Goal: Information Seeking & Learning: Learn about a topic

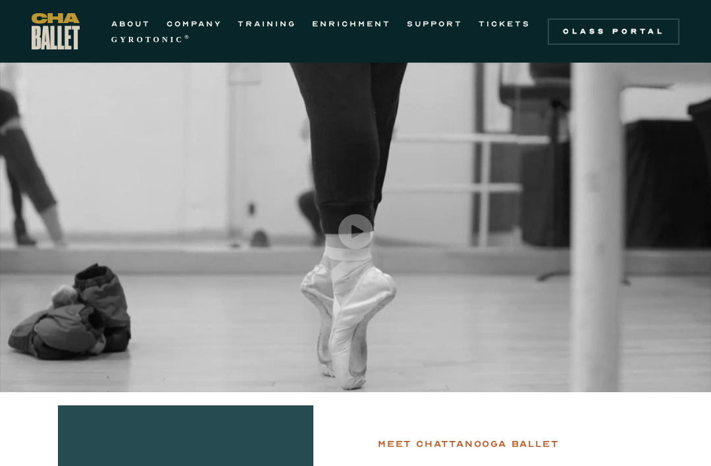
click at [276, 20] on link "TRAINING" at bounding box center [267, 24] width 59 height 16
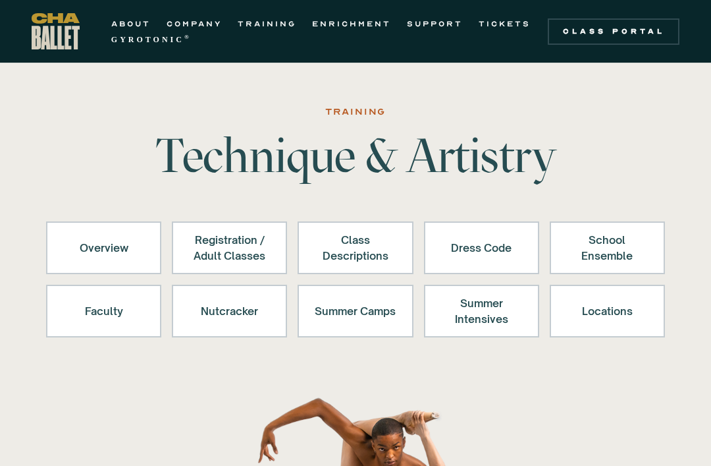
click at [585, 323] on div "Locations" at bounding box center [607, 311] width 81 height 32
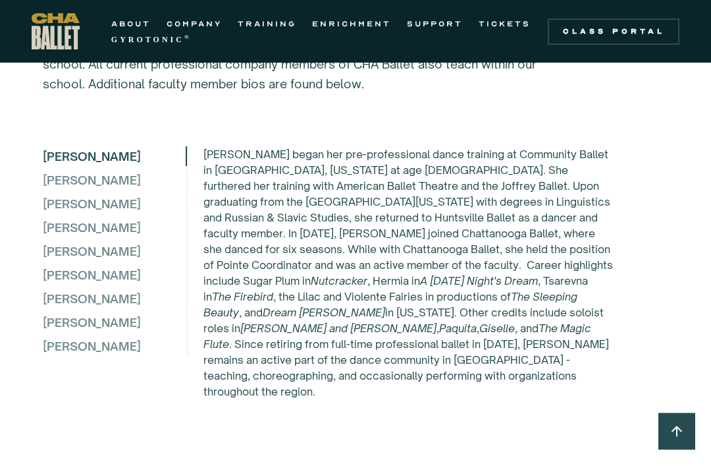
scroll to position [3696, 0]
click at [65, 190] on div "[PERSON_NAME]" at bounding box center [114, 180] width 143 height 20
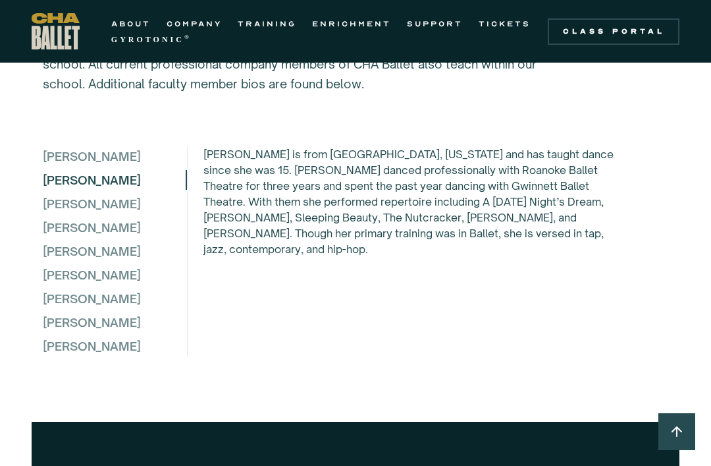
click at [72, 213] on div "[PERSON_NAME]" at bounding box center [114, 204] width 143 height 20
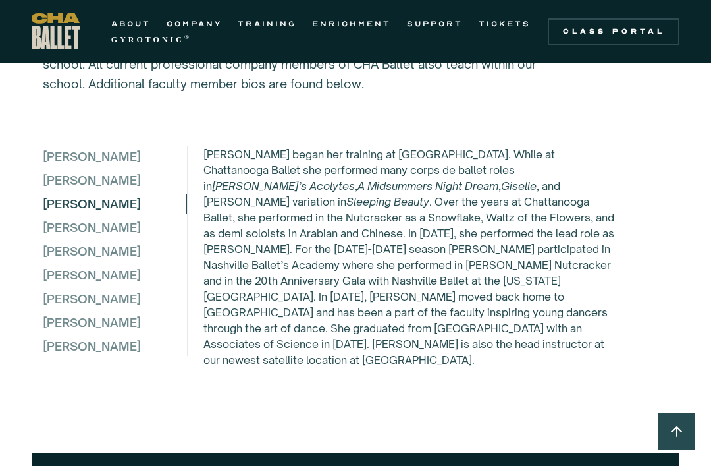
click at [65, 237] on div "[PERSON_NAME]" at bounding box center [114, 227] width 143 height 20
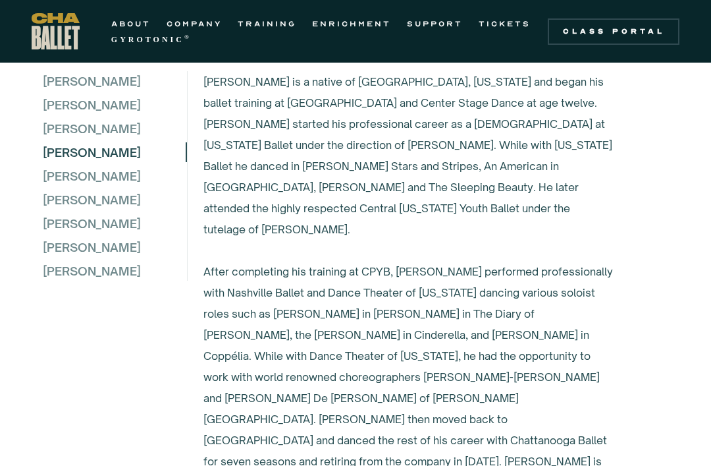
scroll to position [3770, 0]
click at [84, 139] on div "[PERSON_NAME]" at bounding box center [114, 129] width 143 height 20
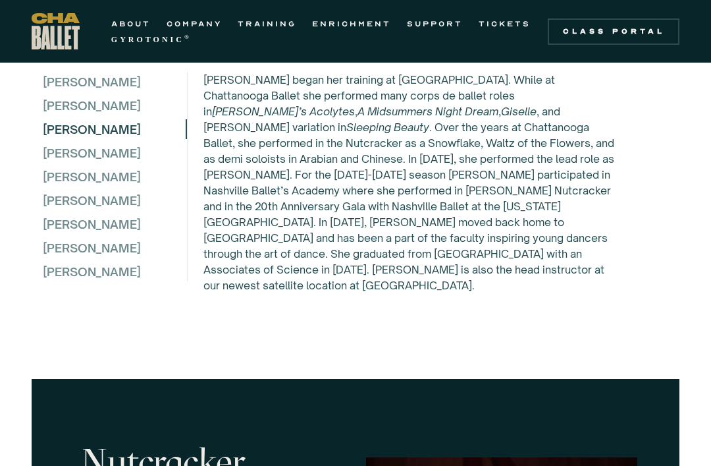
click at [66, 186] on div "[PERSON_NAME]" at bounding box center [114, 177] width 143 height 20
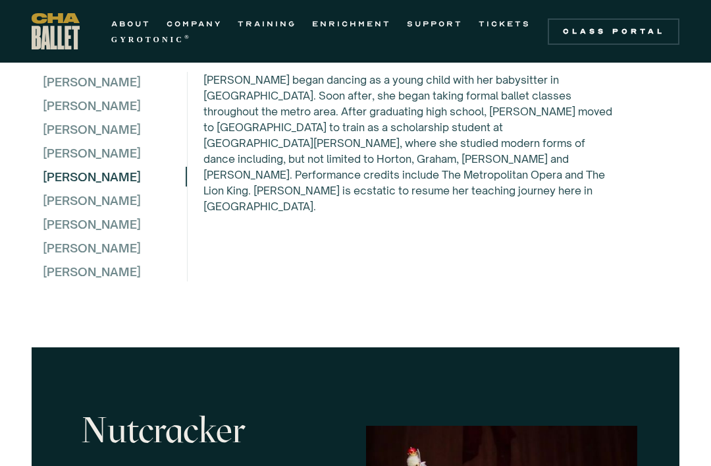
click at [117, 210] on div "[PERSON_NAME]" at bounding box center [114, 200] width 143 height 20
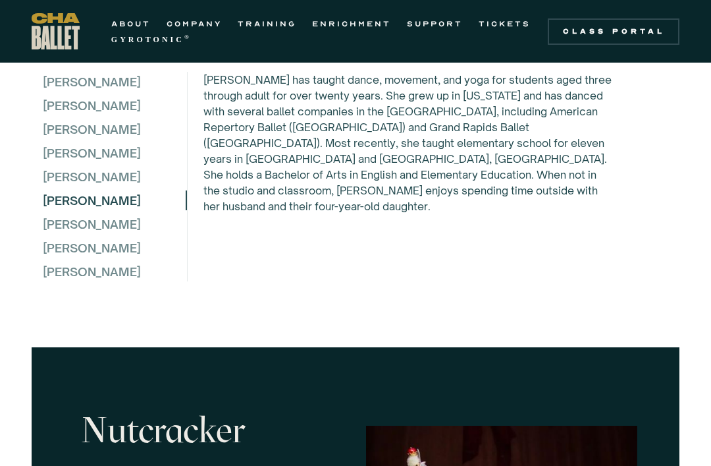
click at [67, 234] on div "[PERSON_NAME]" at bounding box center [114, 224] width 143 height 20
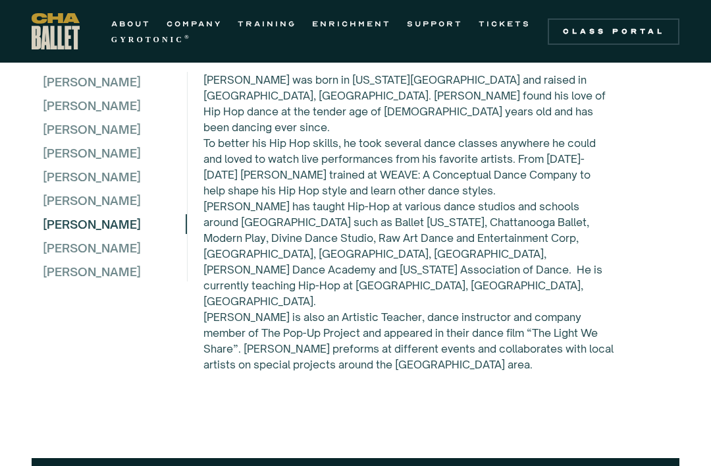
click at [55, 257] on div "[PERSON_NAME]" at bounding box center [114, 248] width 143 height 20
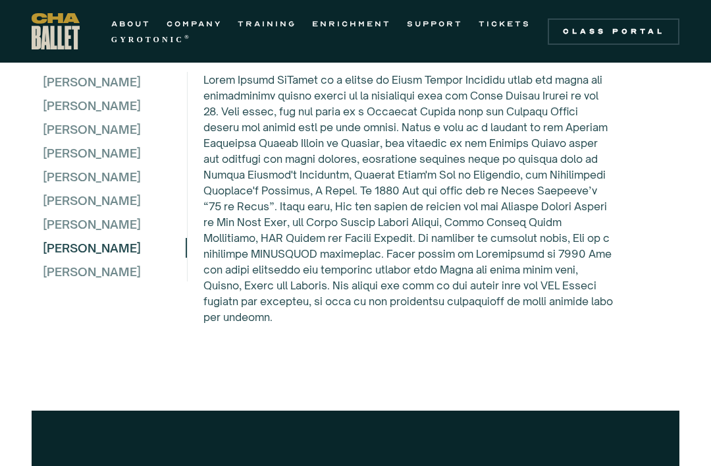
click at [61, 281] on div "[PERSON_NAME]" at bounding box center [114, 271] width 143 height 20
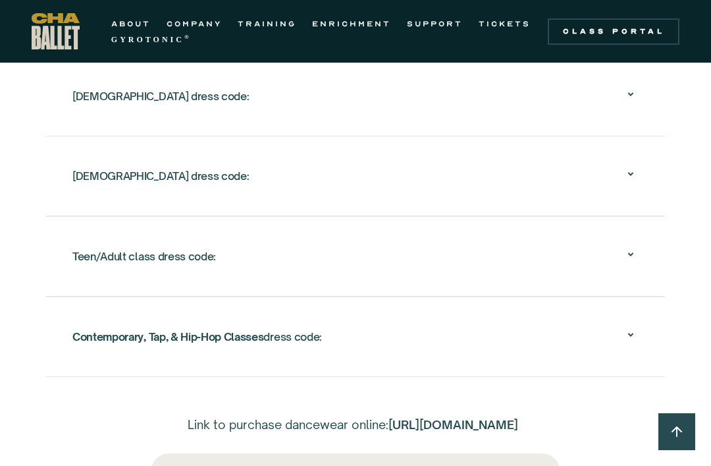
scroll to position [2395, 0]
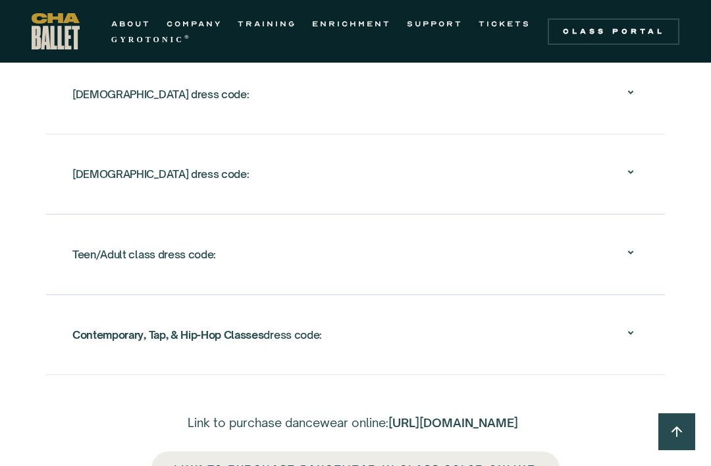
click at [49, 264] on div "Teen/Adult class dress code: Attire: Comfortable and easy to move in (e.g., leo…" at bounding box center [355, 254] width 619 height 80
click at [90, 246] on div "Teen/Adult class dress code:" at bounding box center [144, 254] width 144 height 24
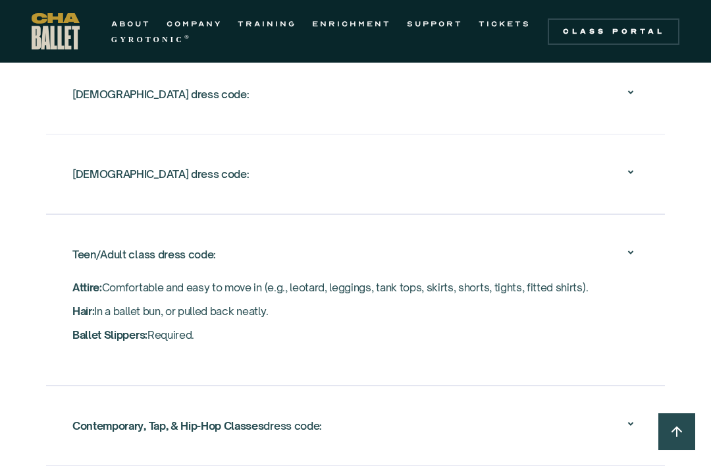
click at [279, 431] on div "Contemporary, Tap, & Hip-Hop Classes dress code:" at bounding box center [197, 426] width 250 height 24
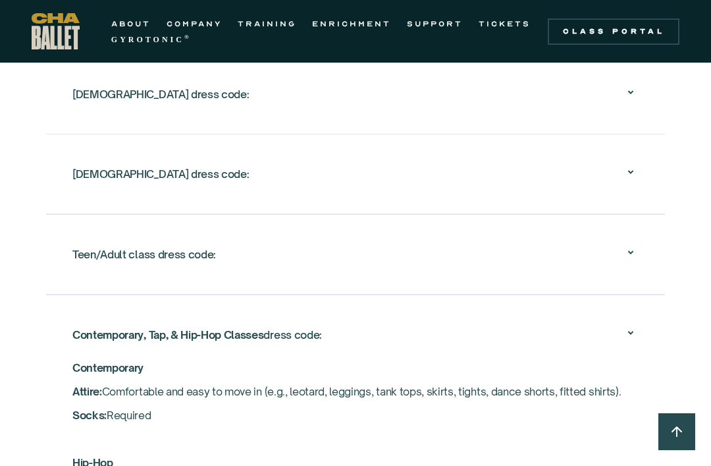
click at [637, 244] on icon at bounding box center [631, 252] width 16 height 16
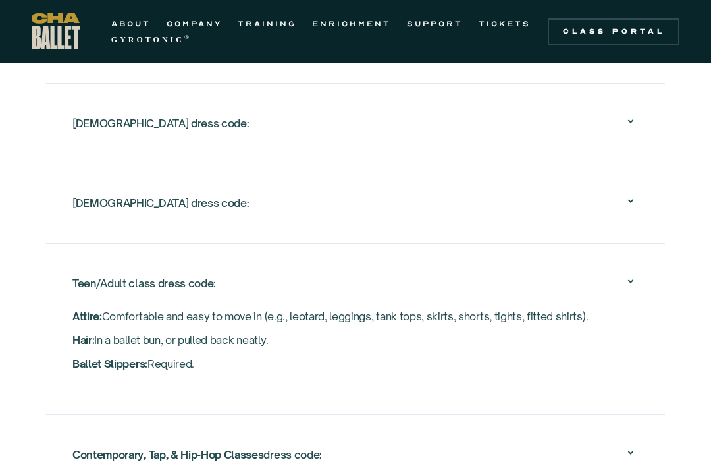
scroll to position [2365, 0]
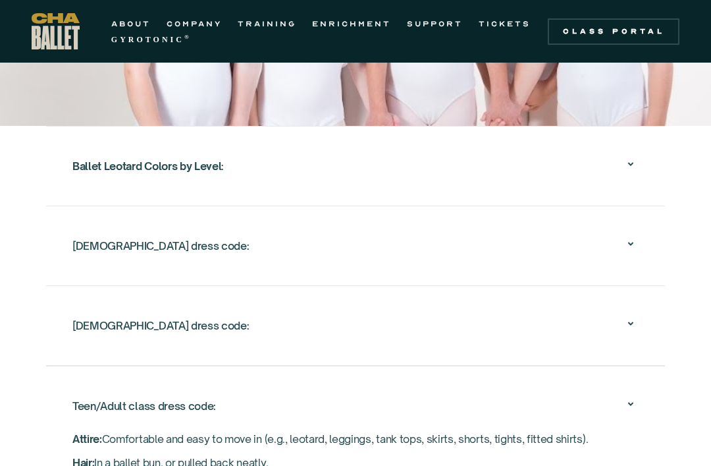
click at [74, 173] on div "Ballet Leotard Colors by Level :" at bounding box center [147, 167] width 151 height 24
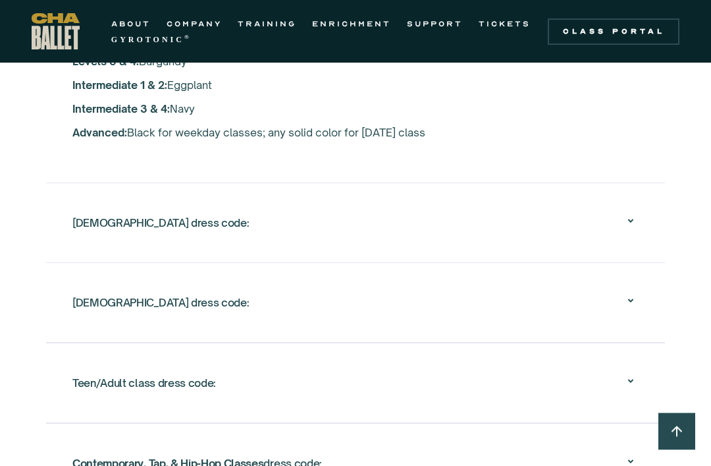
scroll to position [2504, 0]
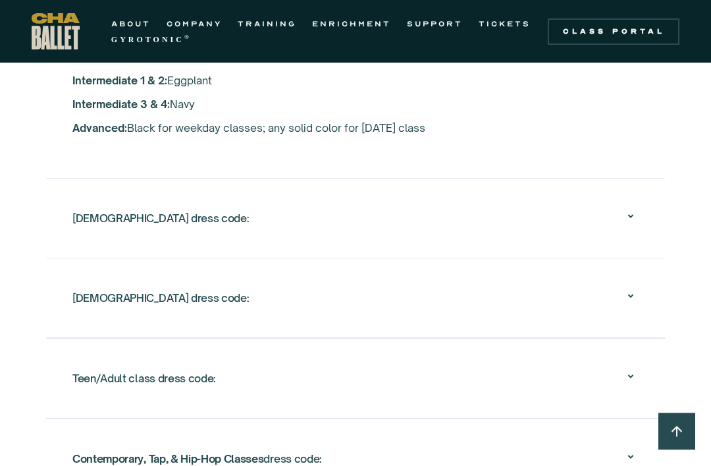
click at [99, 379] on div "Teen/Adult class dress code:" at bounding box center [144, 379] width 144 height 24
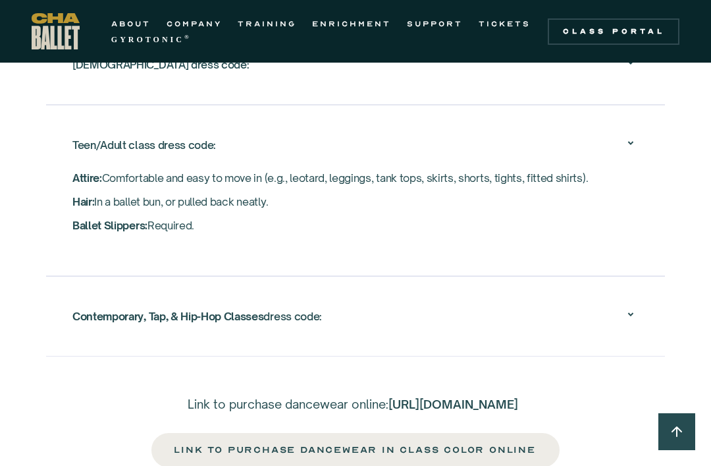
click at [65, 315] on div "Contemporary, Tap, & Hip-Hop Classes dress code: Contemporary Attire: Comfortab…" at bounding box center [355, 316] width 619 height 80
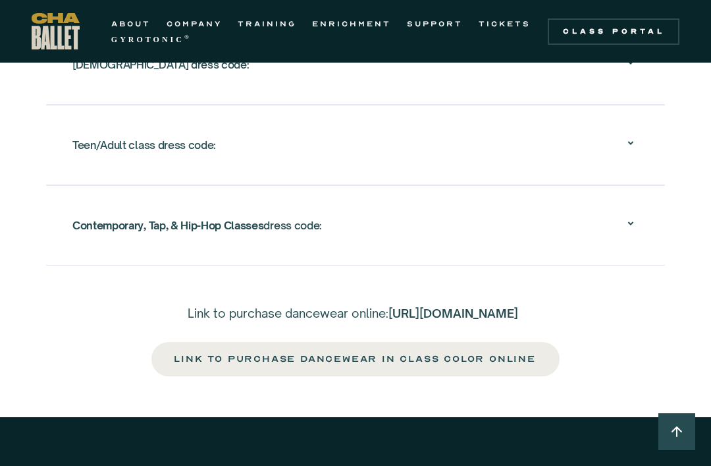
click at [121, 233] on div "Contemporary, Tap, & Hip-Hop Classes dress code:" at bounding box center [197, 225] width 250 height 24
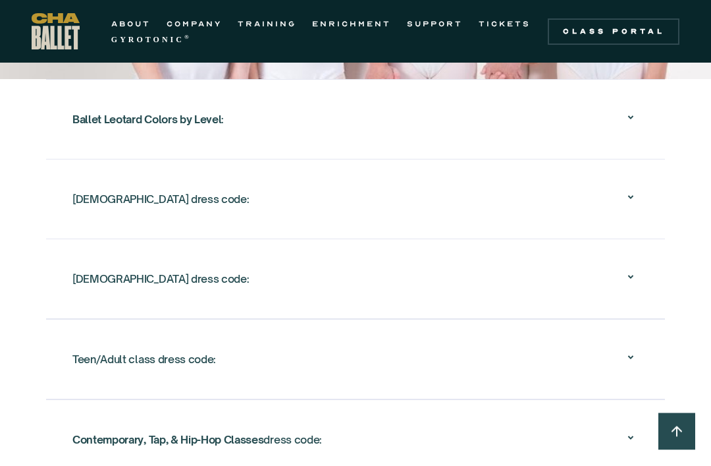
scroll to position [2291, 0]
click at [82, 201] on div "[DEMOGRAPHIC_DATA] dress code:" at bounding box center [160, 199] width 176 height 24
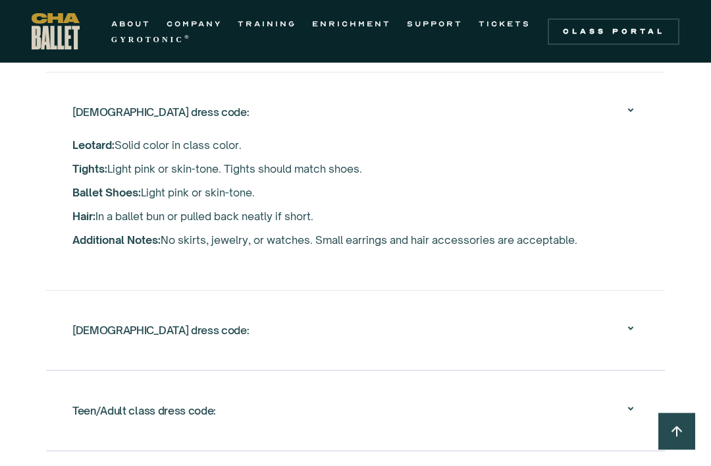
scroll to position [2378, 0]
click at [74, 412] on div "Teen/Adult class dress code:" at bounding box center [144, 410] width 144 height 24
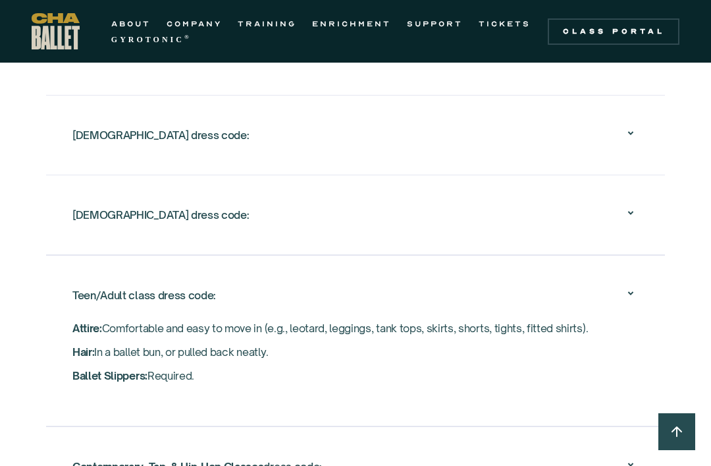
scroll to position [2354, 0]
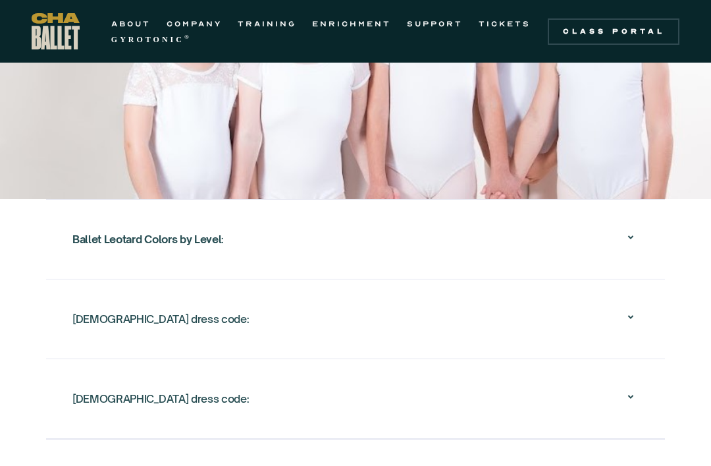
click at [92, 254] on div "Ballet Leotard Colors by Level :" at bounding box center [355, 240] width 566 height 42
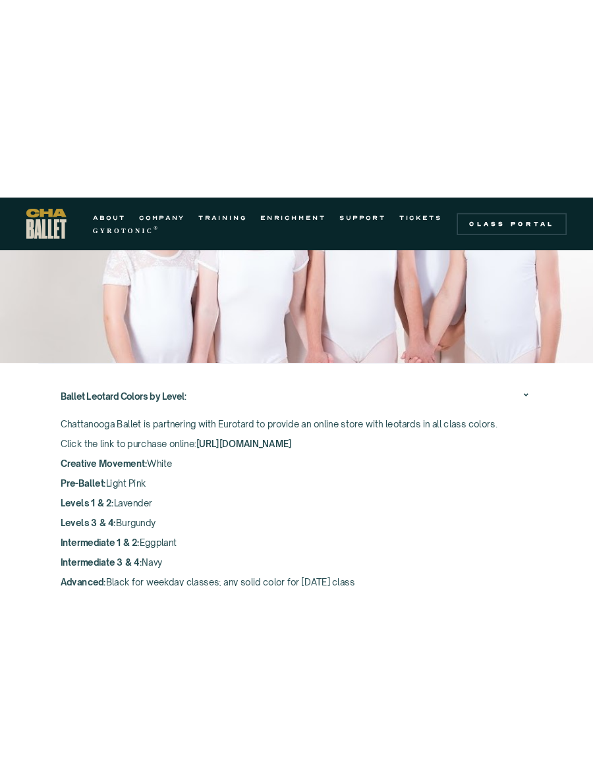
scroll to position [2236, 0]
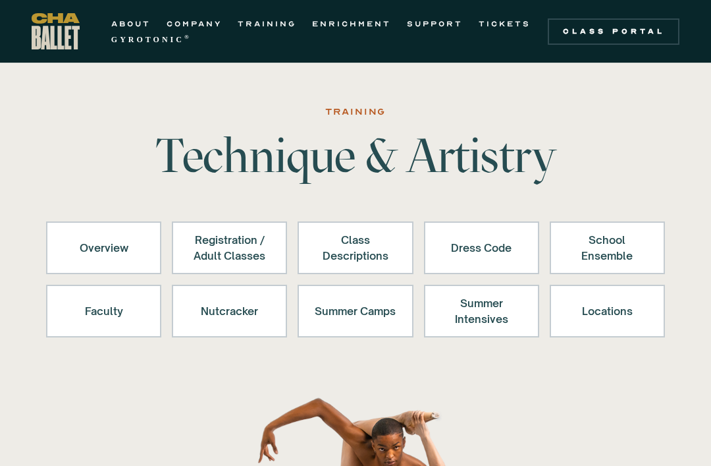
scroll to position [2339, 0]
